Goal: Contribute content

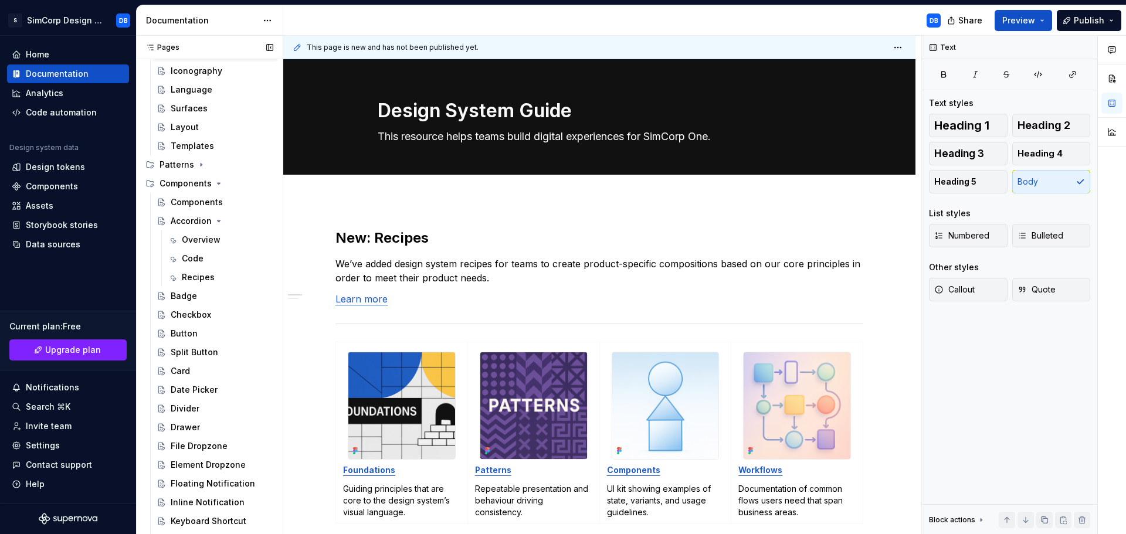
scroll to position [176, 0]
click at [243, 201] on button "Page tree" at bounding box center [248, 200] width 16 height 16
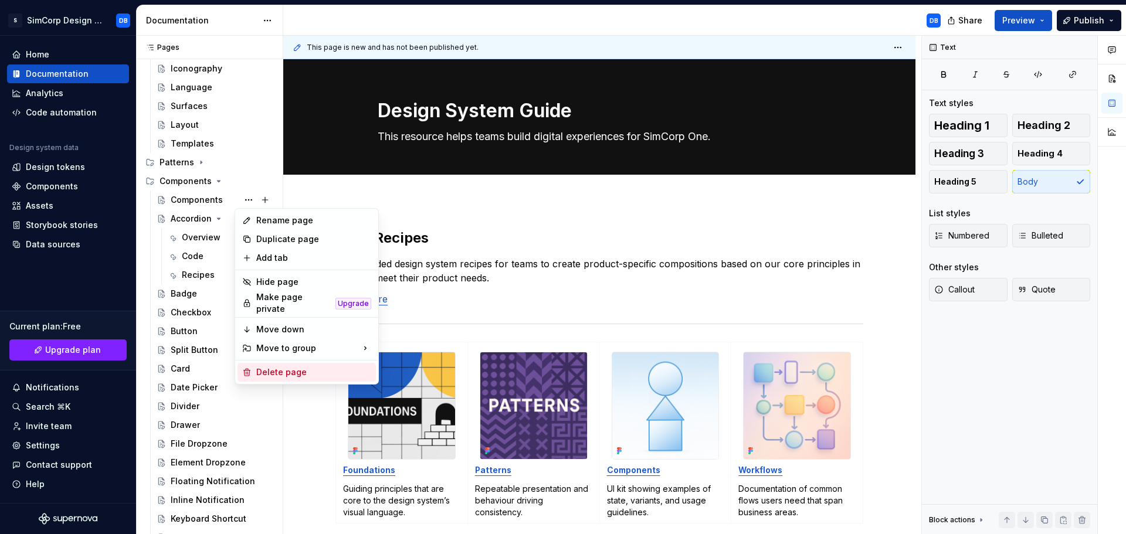
click at [273, 366] on div "Delete page" at bounding box center [313, 372] width 115 height 12
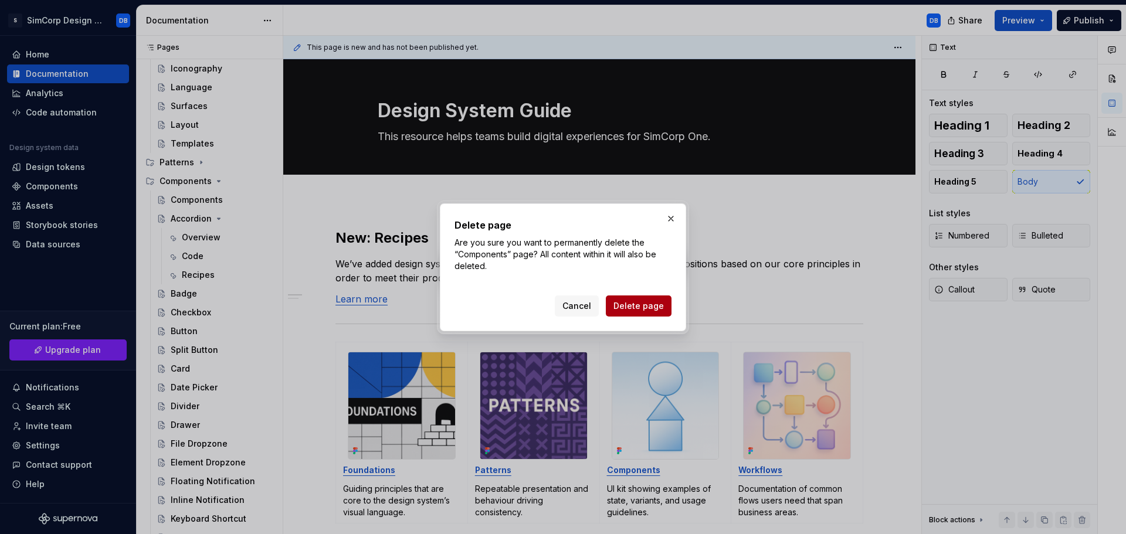
click at [629, 301] on span "Delete page" at bounding box center [638, 306] width 50 height 12
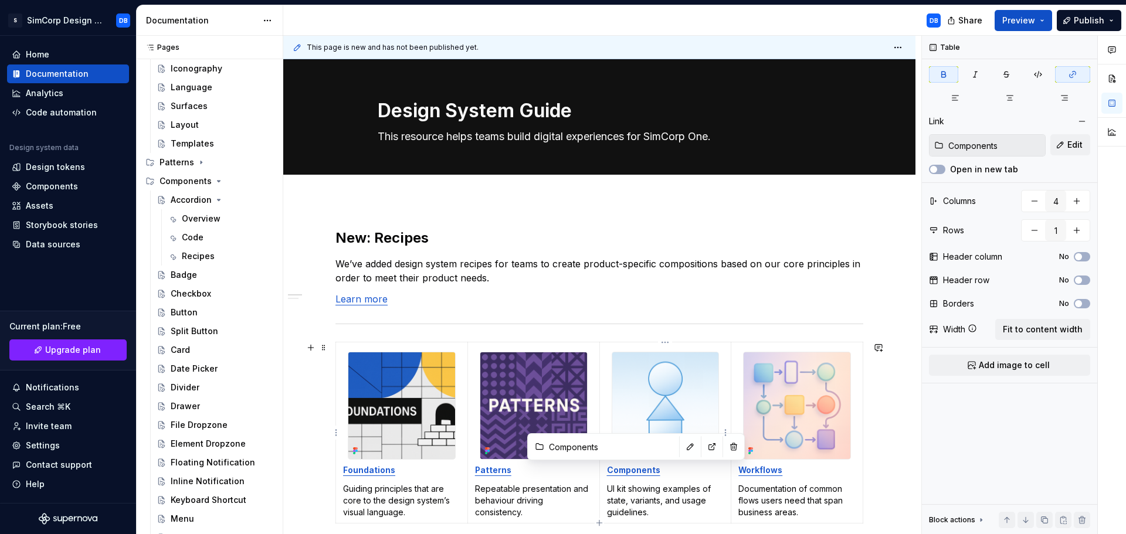
click at [628, 471] on strong "Components" at bounding box center [633, 470] width 53 height 10
click at [682, 441] on button "button" at bounding box center [690, 447] width 16 height 16
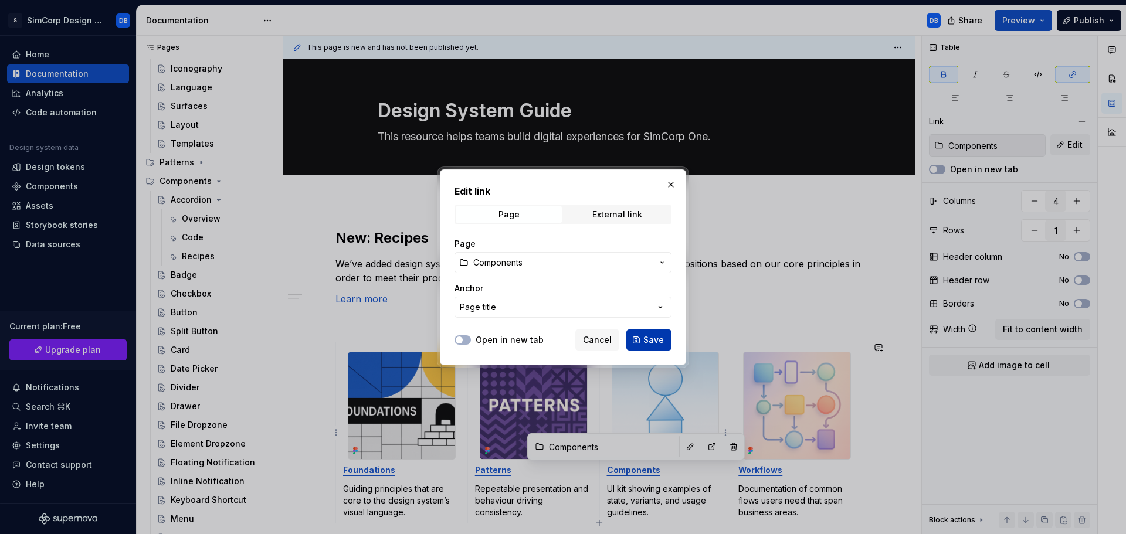
click at [650, 341] on span "Save" at bounding box center [653, 340] width 21 height 12
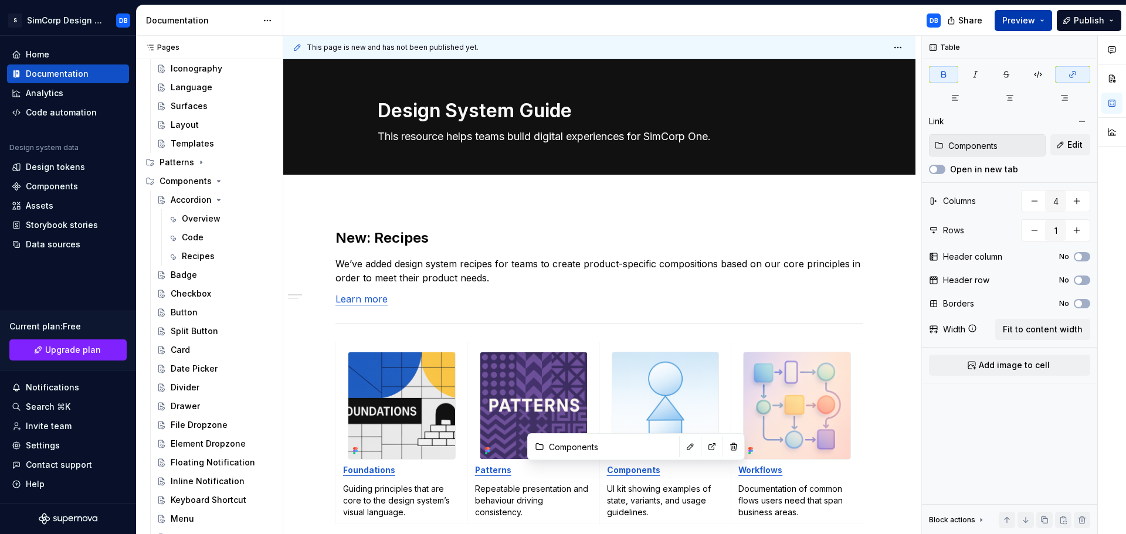
click at [1022, 23] on span "Preview" at bounding box center [1018, 21] width 33 height 12
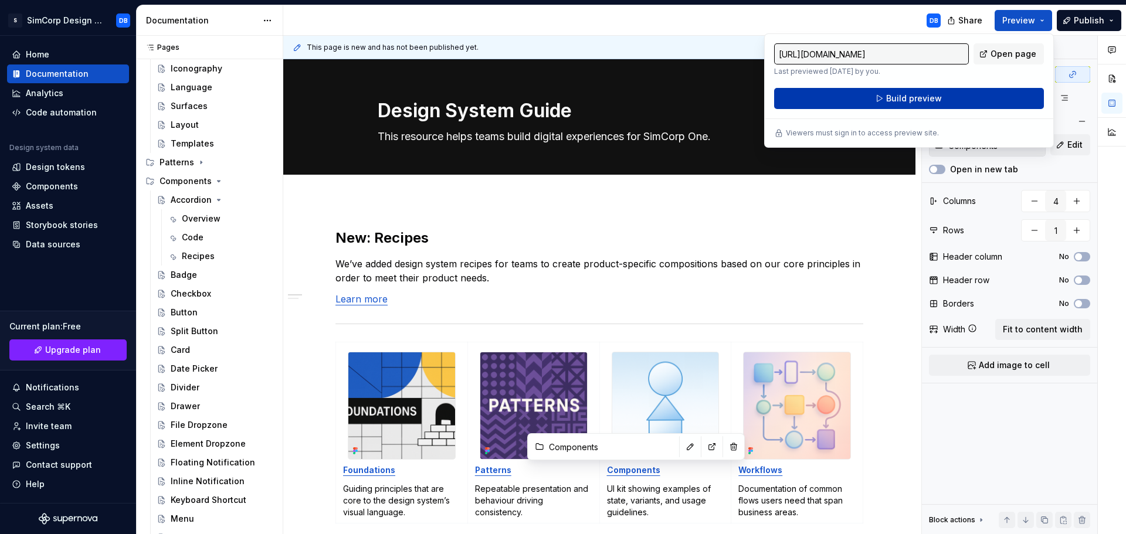
click at [905, 97] on span "Build preview" at bounding box center [914, 99] width 56 height 12
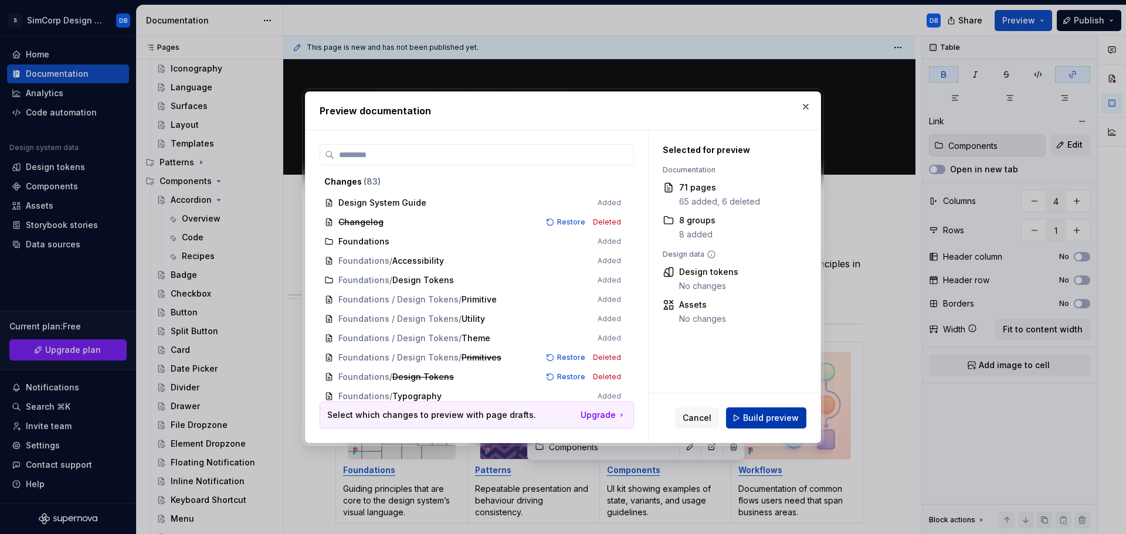
click at [749, 417] on span "Build preview" at bounding box center [771, 418] width 56 height 12
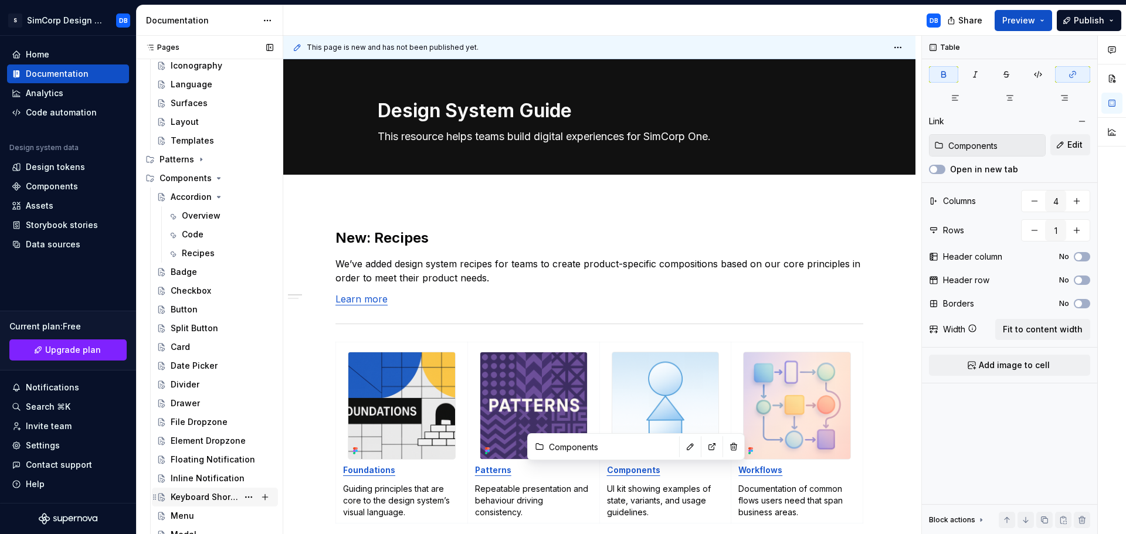
scroll to position [0, 0]
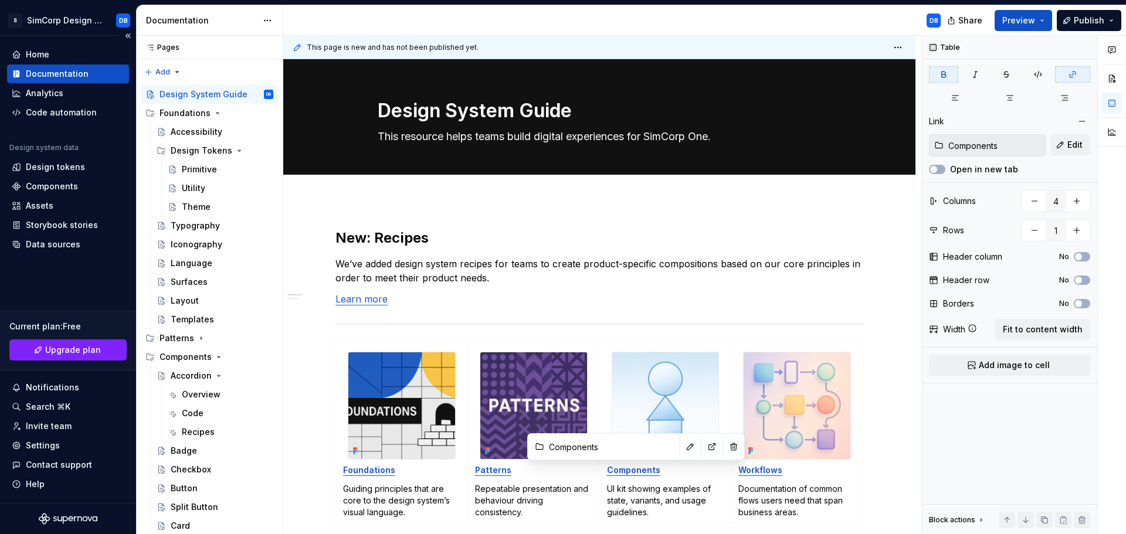
type textarea "*"
